Goal: Navigation & Orientation: Find specific page/section

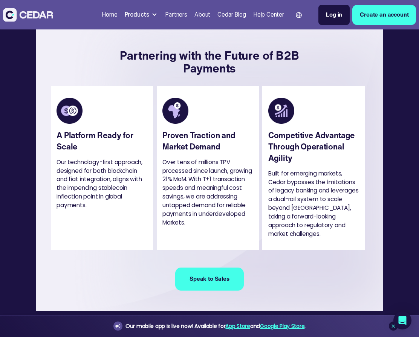
scroll to position [1332, 0]
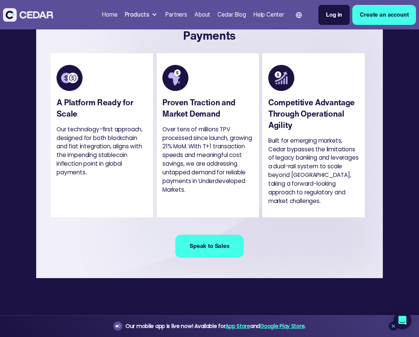
click at [196, 15] on div "About" at bounding box center [203, 15] width 16 height 9
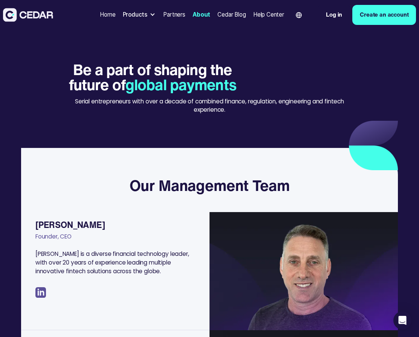
click at [109, 13] on div "Home" at bounding box center [107, 15] width 15 height 9
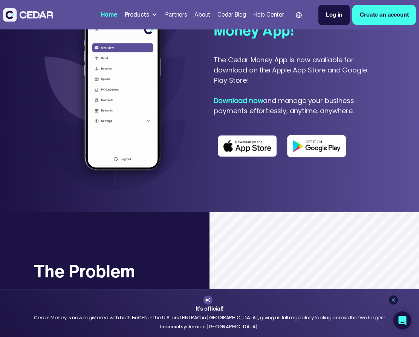
scroll to position [517, 0]
